Goal: Task Accomplishment & Management: Manage account settings

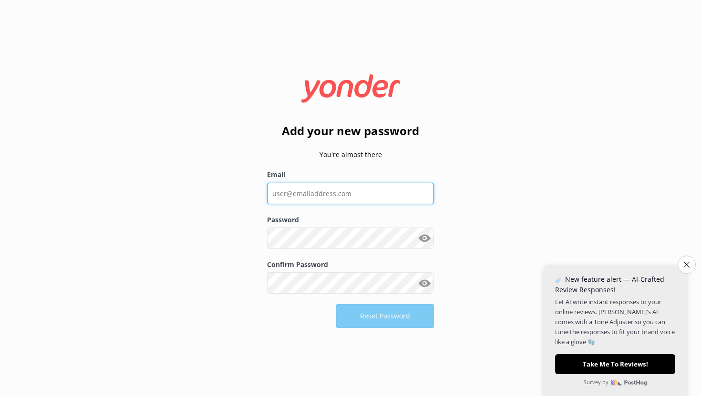
click at [314, 192] on input "Email" at bounding box center [350, 193] width 167 height 21
type input "[PERSON_NAME][EMAIL_ADDRESS][DOMAIN_NAME]"
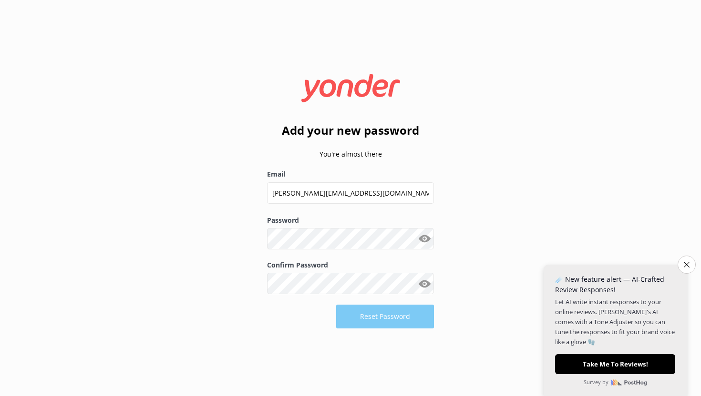
click at [423, 237] on button "Show password" at bounding box center [424, 239] width 19 height 19
click at [377, 311] on button "Reset Password" at bounding box center [385, 317] width 98 height 24
